Goal: Transaction & Acquisition: Subscribe to service/newsletter

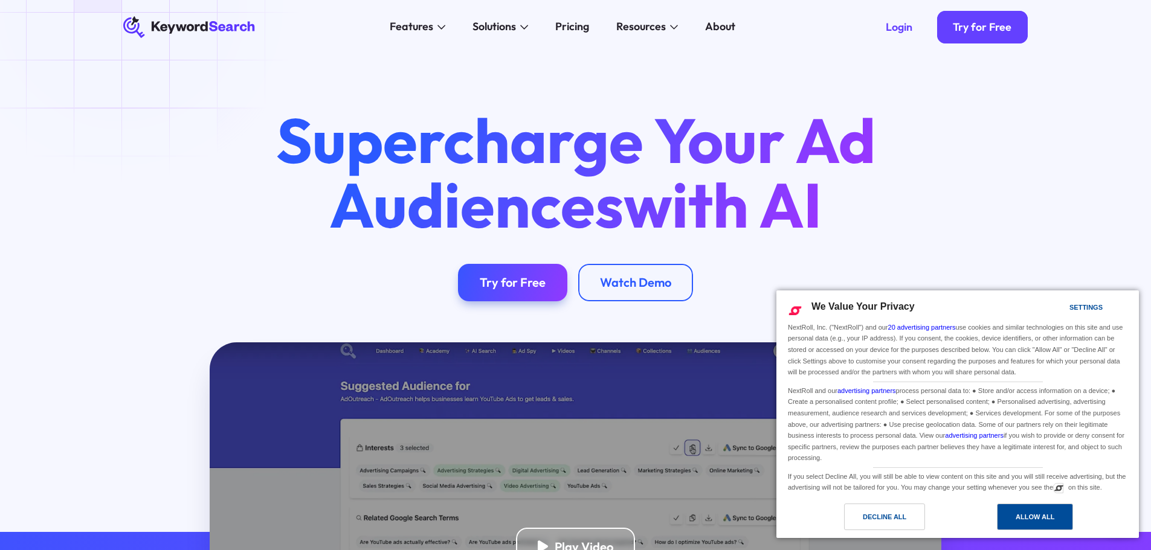
click at [1036, 518] on div "Allow All" at bounding box center [1035, 517] width 39 height 13
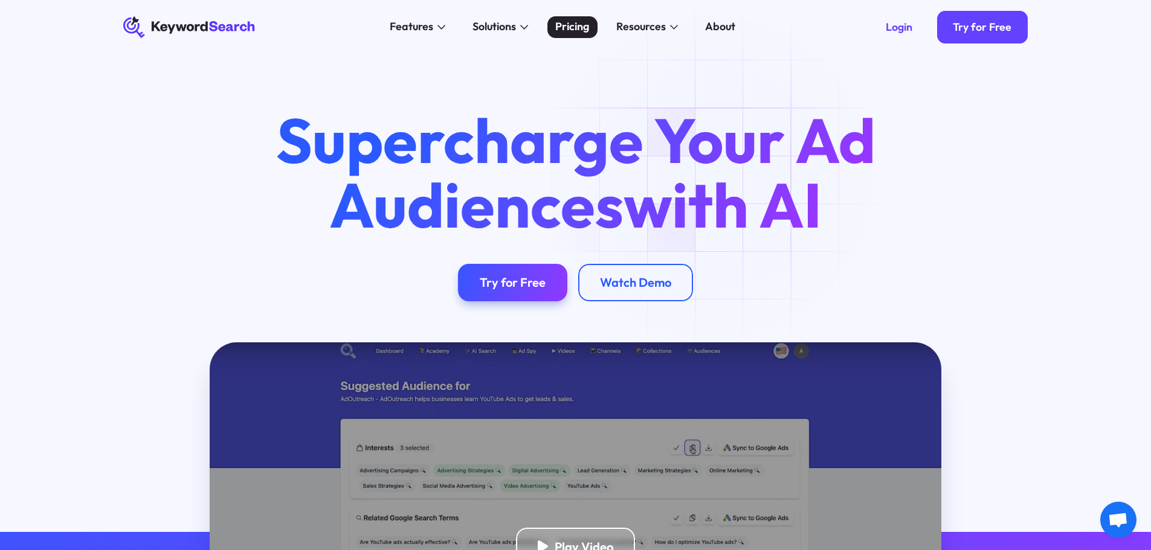
click at [580, 28] on div "Pricing" at bounding box center [572, 27] width 34 height 16
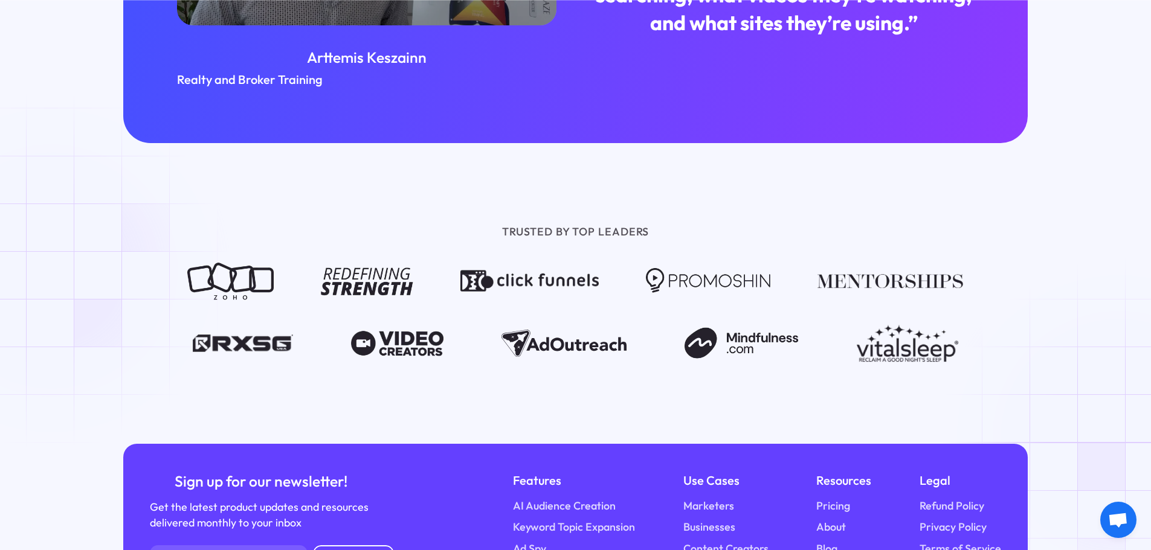
scroll to position [1599, 0]
